Goal: Task Accomplishment & Management: Use online tool/utility

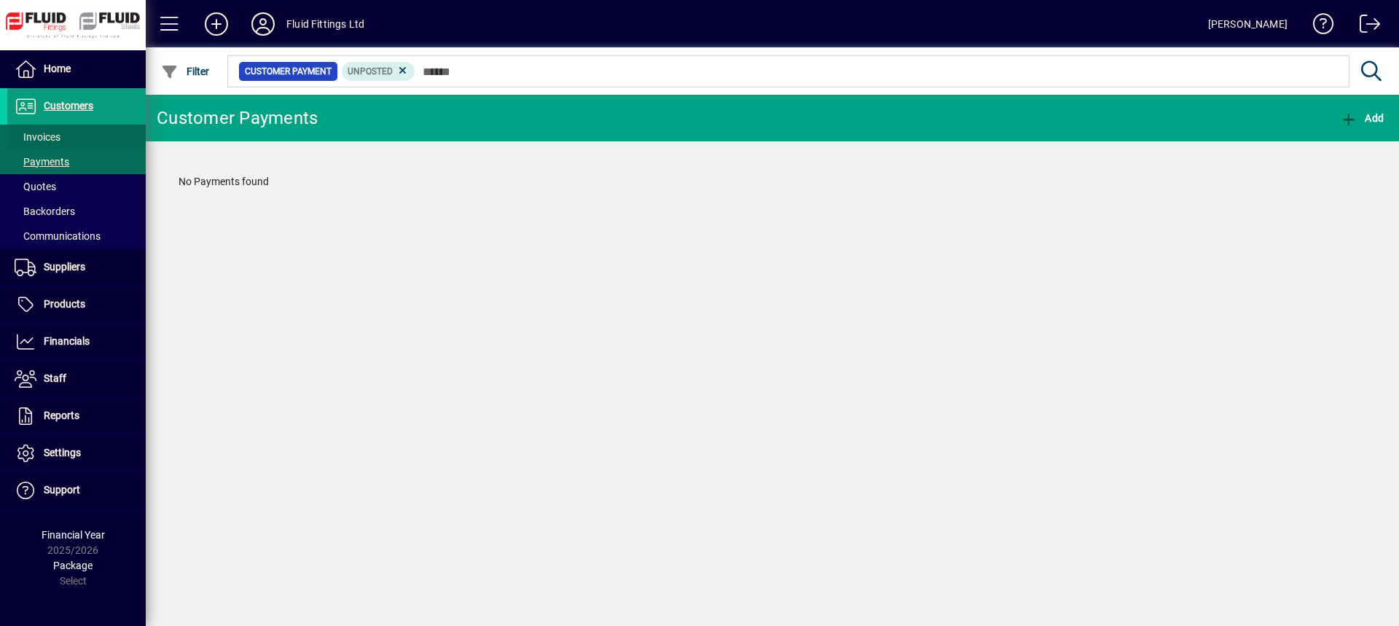
click at [85, 139] on span at bounding box center [76, 136] width 138 height 35
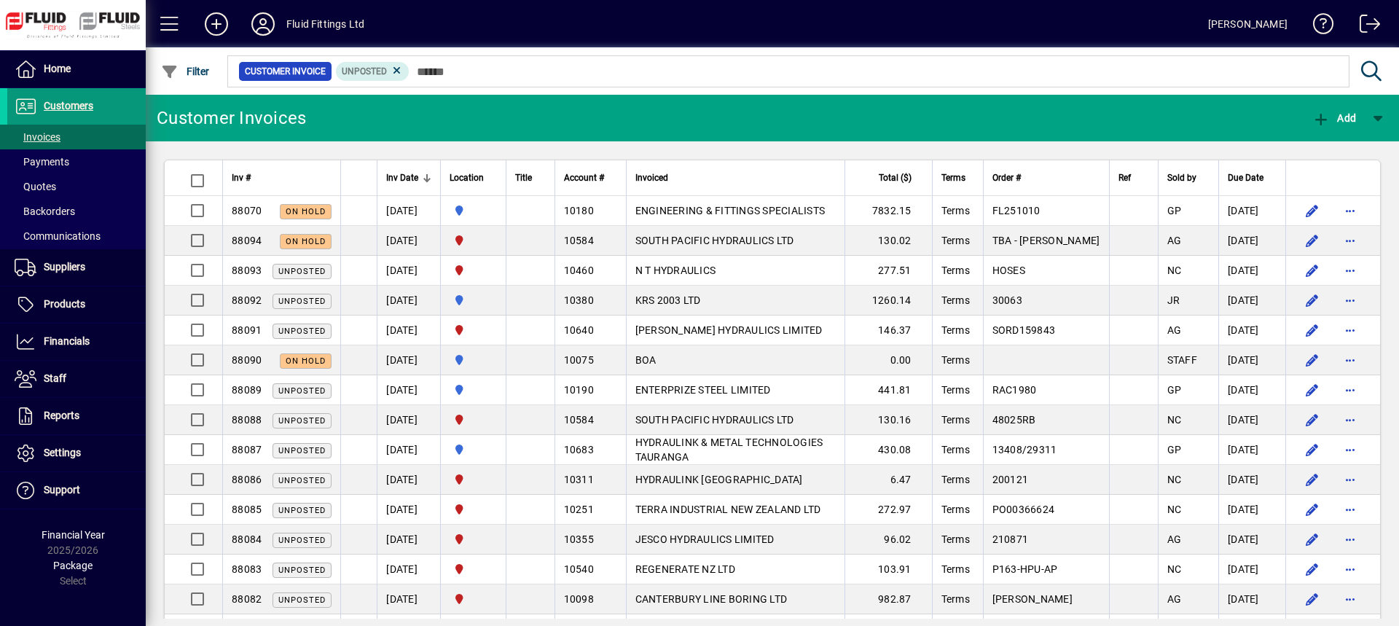
click at [68, 103] on span "Customers" at bounding box center [69, 106] width 50 height 12
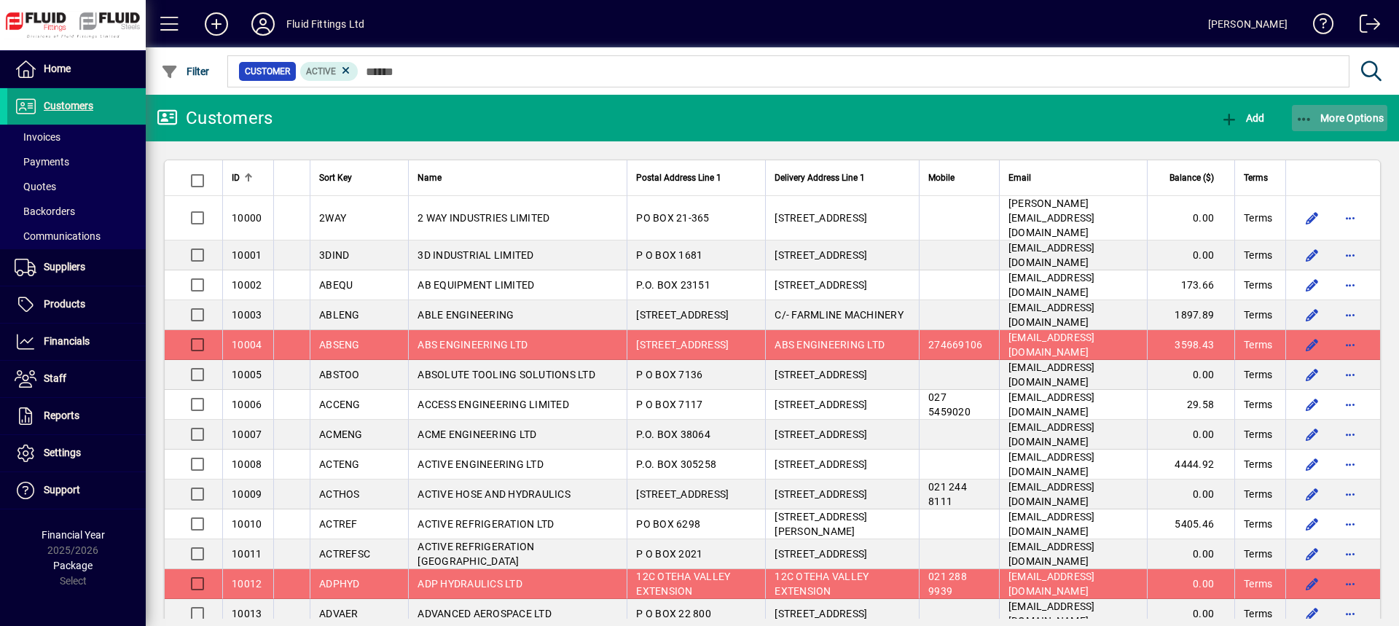
click at [1341, 121] on span "More Options" at bounding box center [1339, 118] width 89 height 12
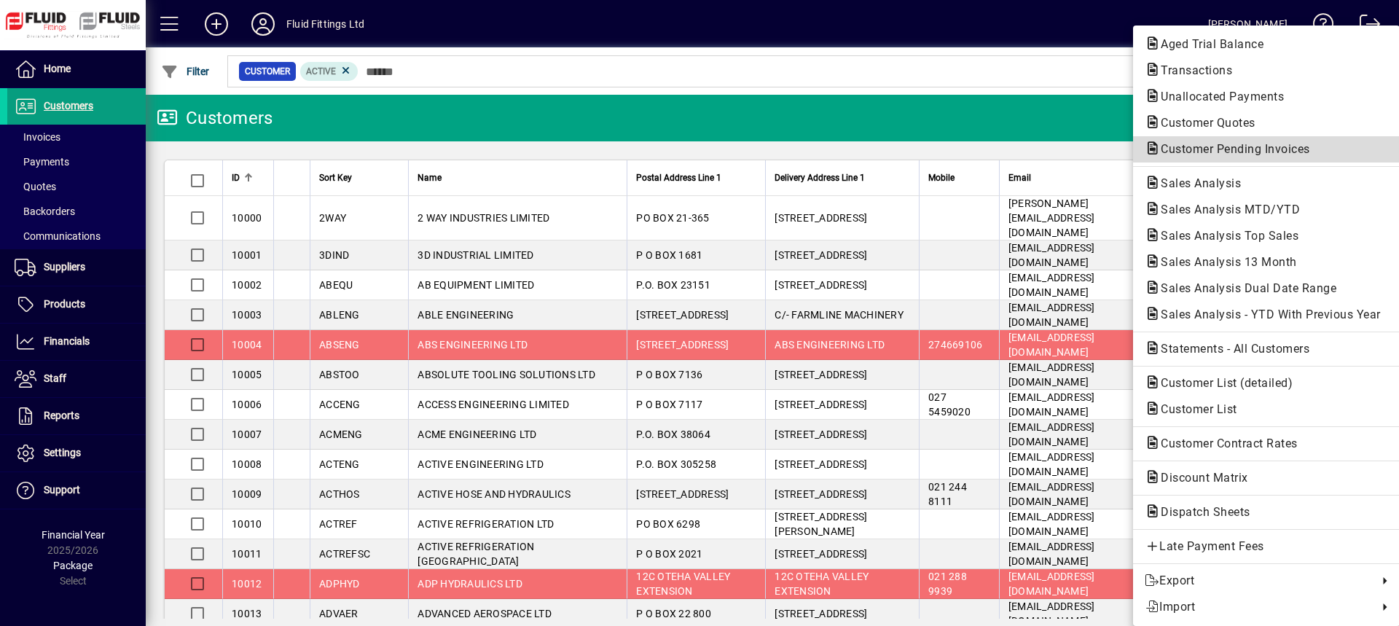
click at [1193, 156] on span "Customer Pending Invoices" at bounding box center [1266, 149] width 243 height 17
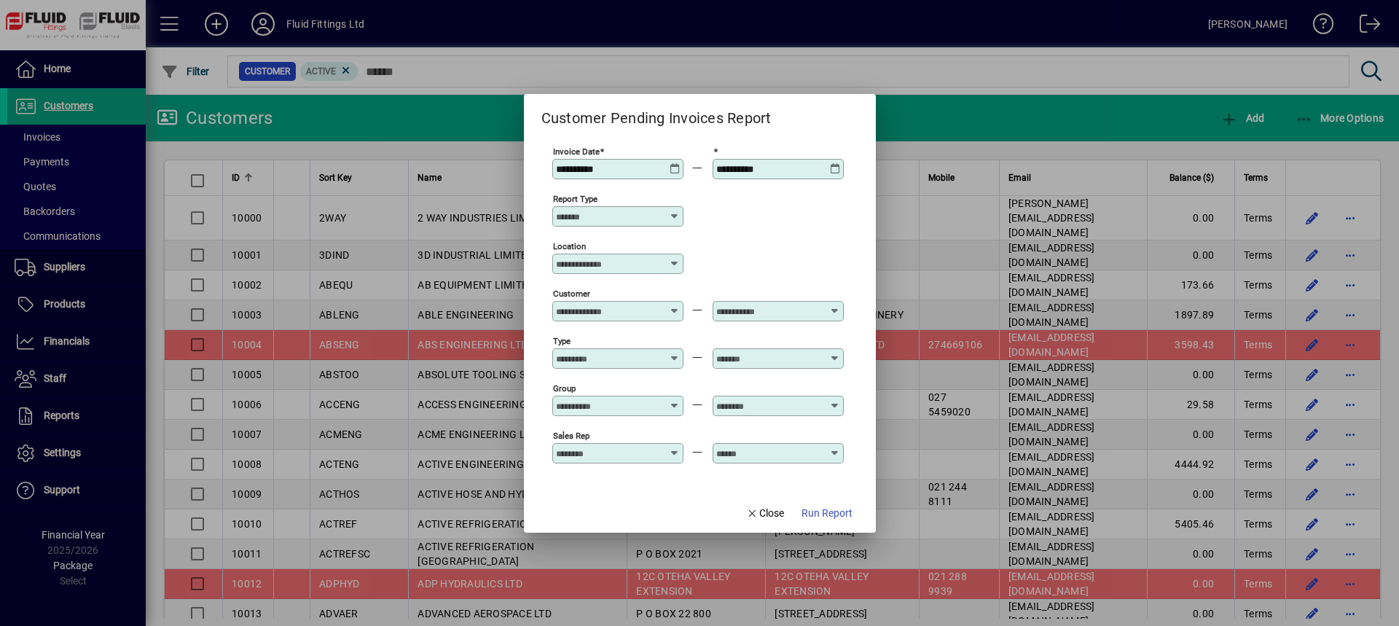
click at [834, 519] on span "Run Report" at bounding box center [826, 513] width 51 height 15
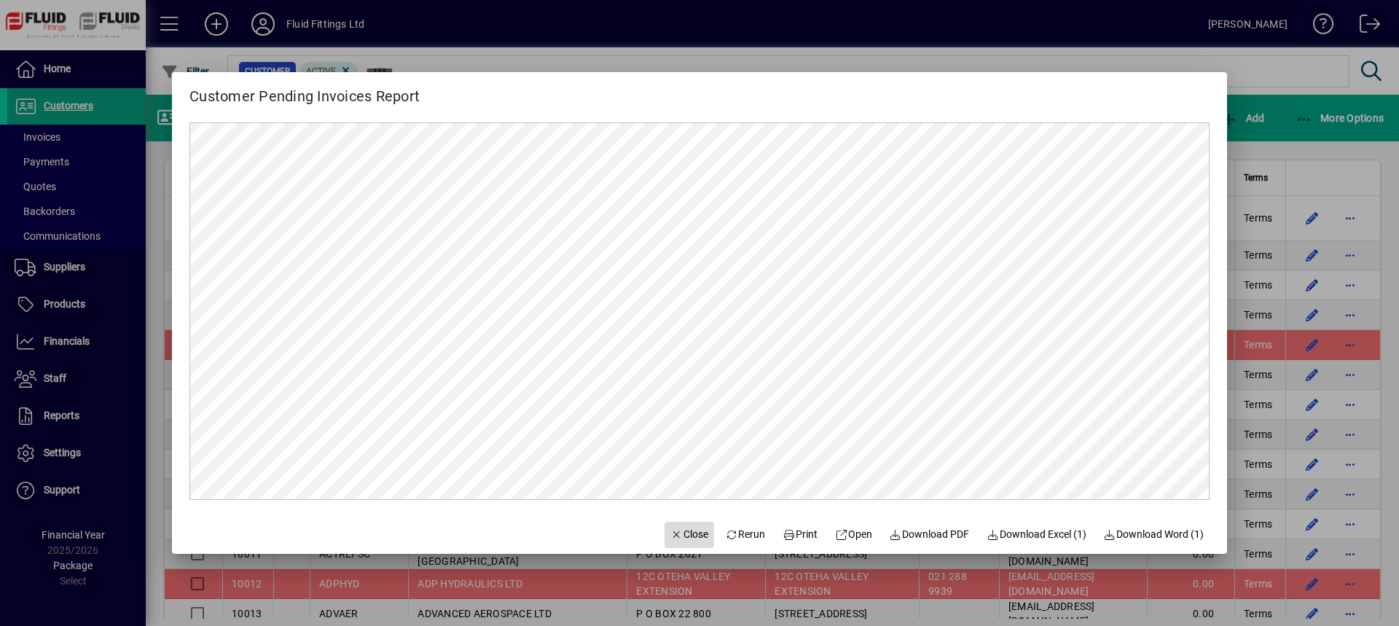
click at [679, 538] on span "Close" at bounding box center [689, 534] width 38 height 15
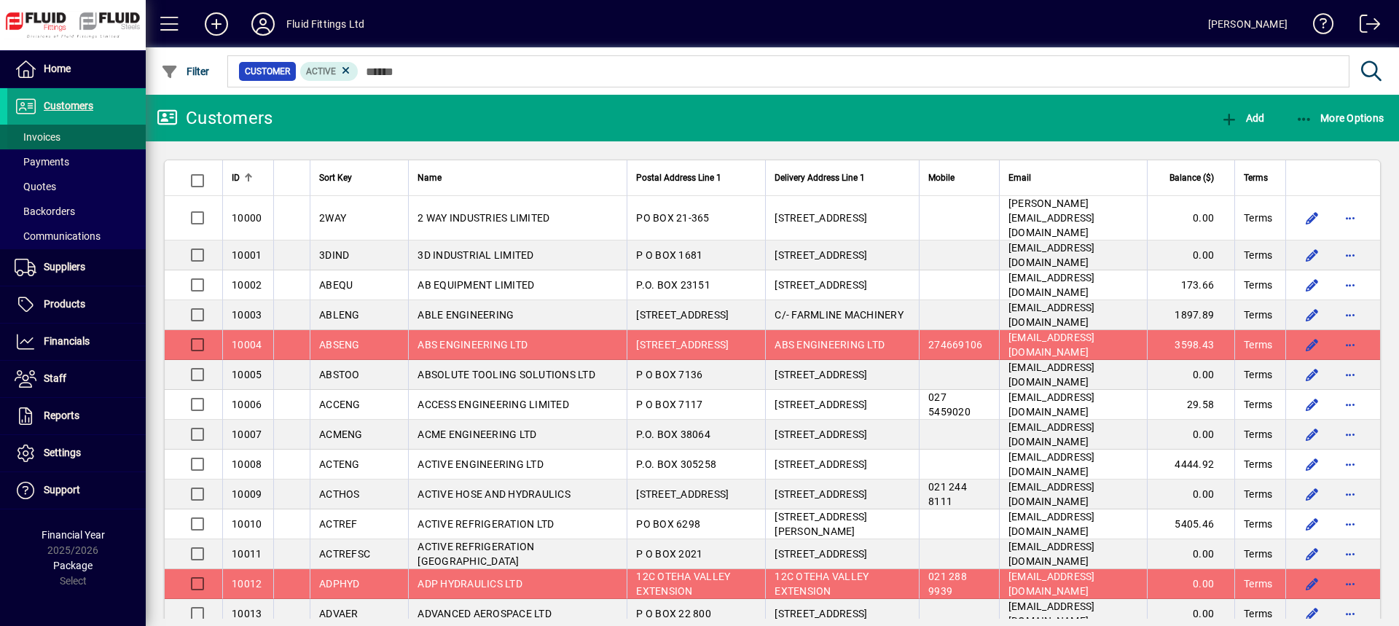
click at [28, 138] on span "Invoices" at bounding box center [38, 137] width 46 height 12
